Goal: Find specific page/section: Find specific page/section

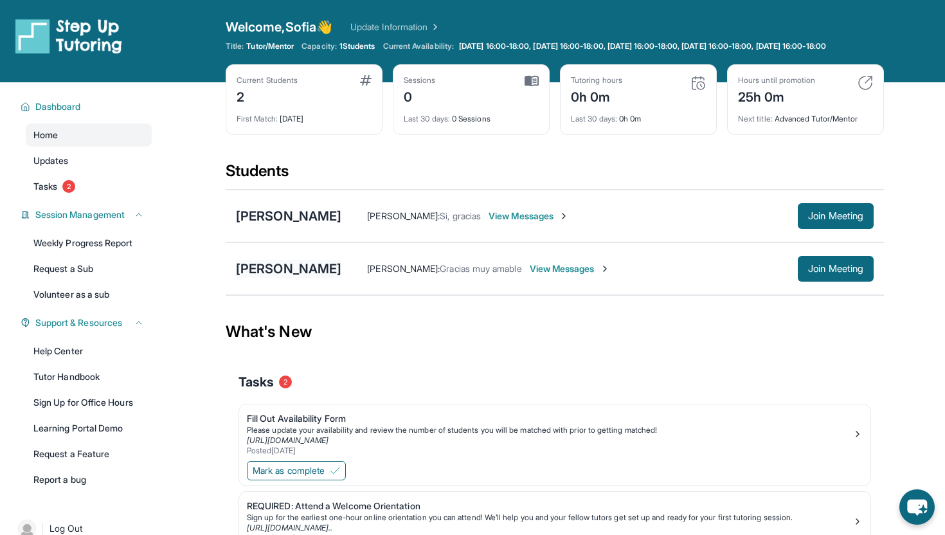
click at [291, 274] on div "[PERSON_NAME]" at bounding box center [288, 269] width 105 height 18
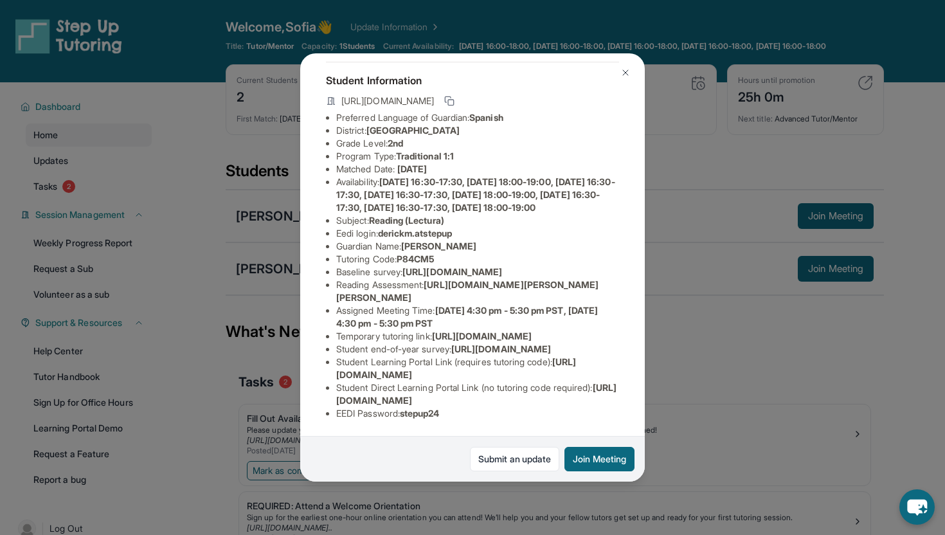
scroll to position [137, 448]
drag, startPoint x: 337, startPoint y: 207, endPoint x: 574, endPoint y: 239, distance: 239.4
click at [574, 239] on div "[PERSON_NAME] Guardian: [PERSON_NAME] Student Information [URL][DOMAIN_NAME] Pr…" at bounding box center [472, 267] width 345 height 428
copy span "[URL][DOMAIN_NAME]"
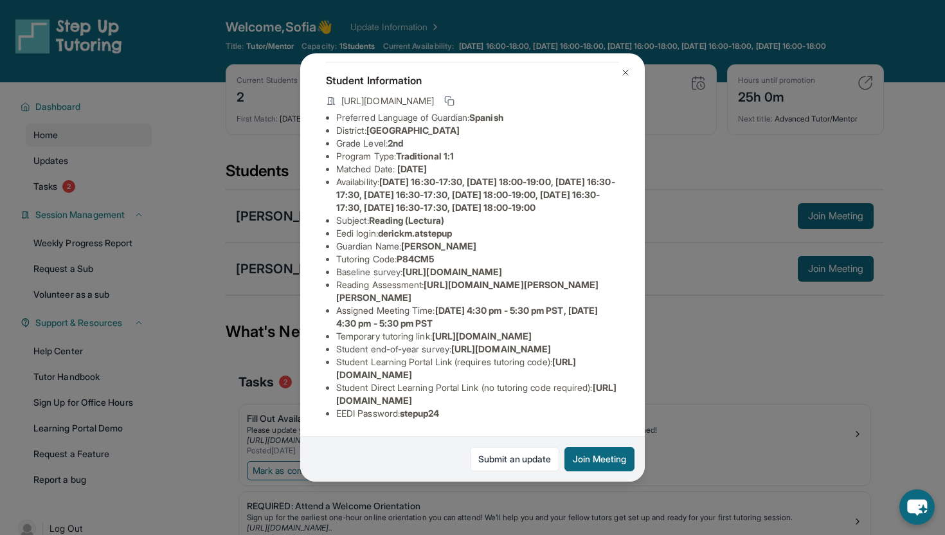
click at [615, 81] on button at bounding box center [626, 73] width 26 height 26
